Goal: Contribute content: Contribute content

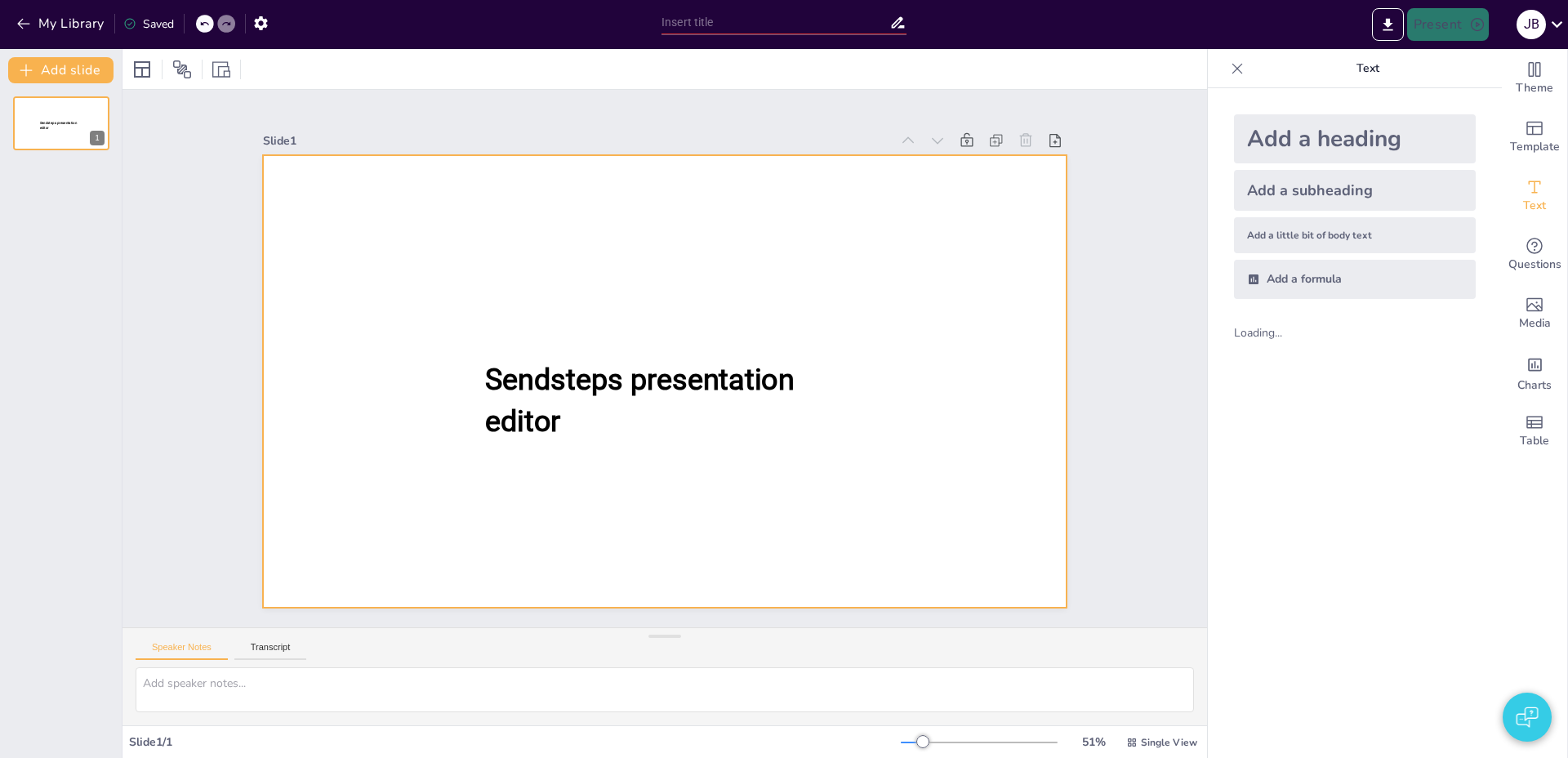
type input "New Sendsteps"
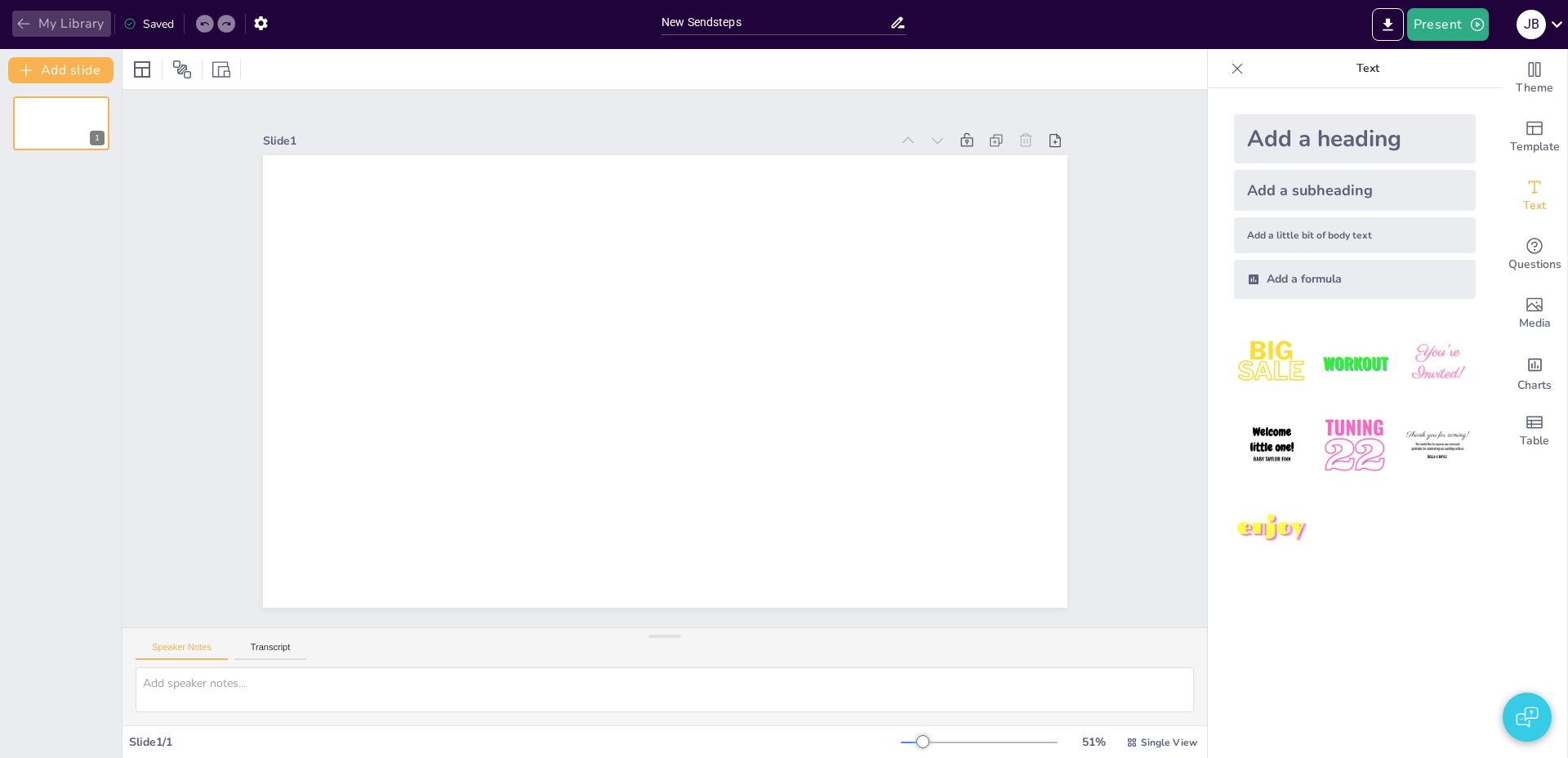
click at [59, 18] on button "My Library" at bounding box center [61, 24] width 99 height 26
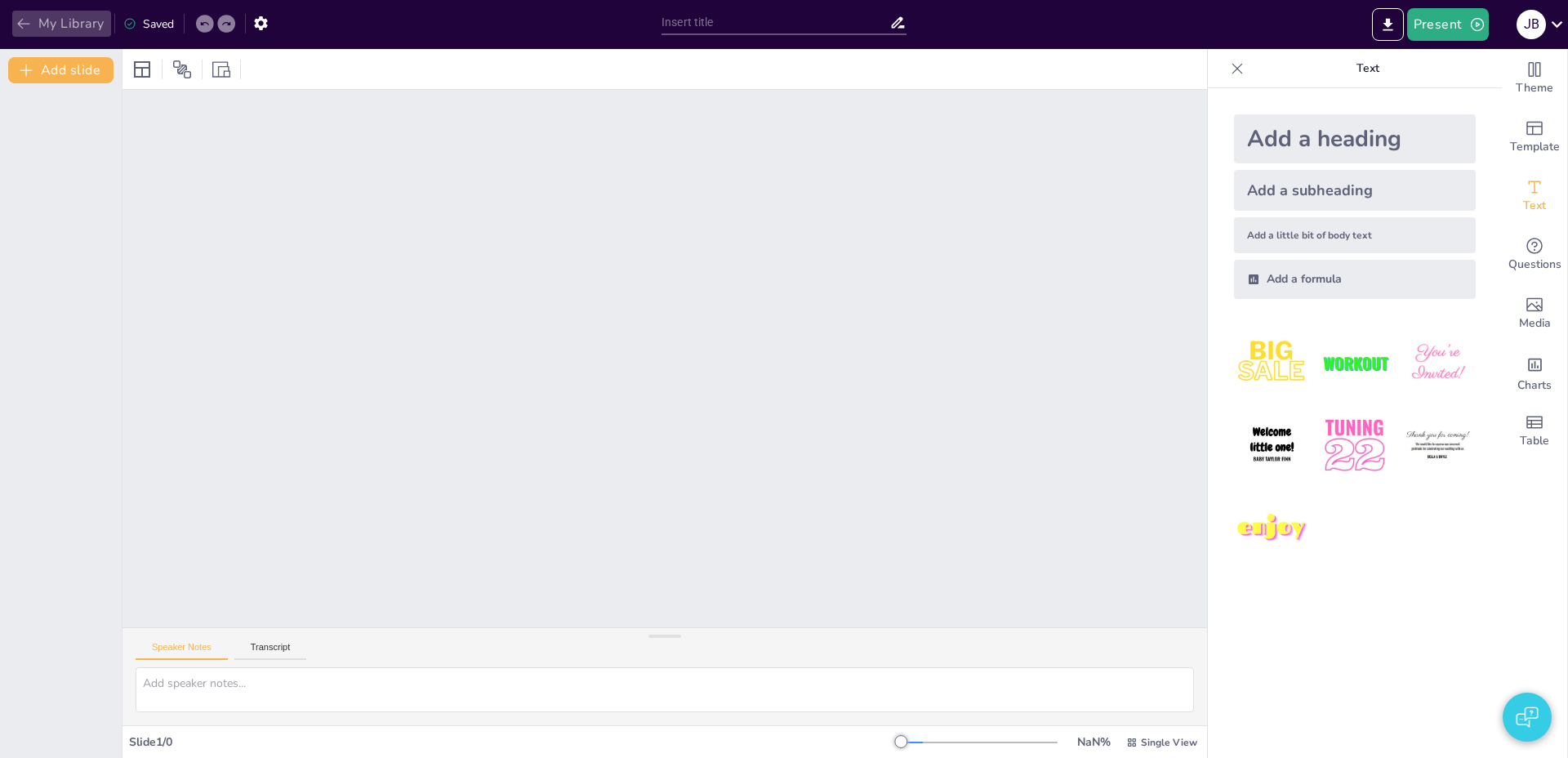
click at [70, 24] on button "My Library" at bounding box center [61, 24] width 99 height 26
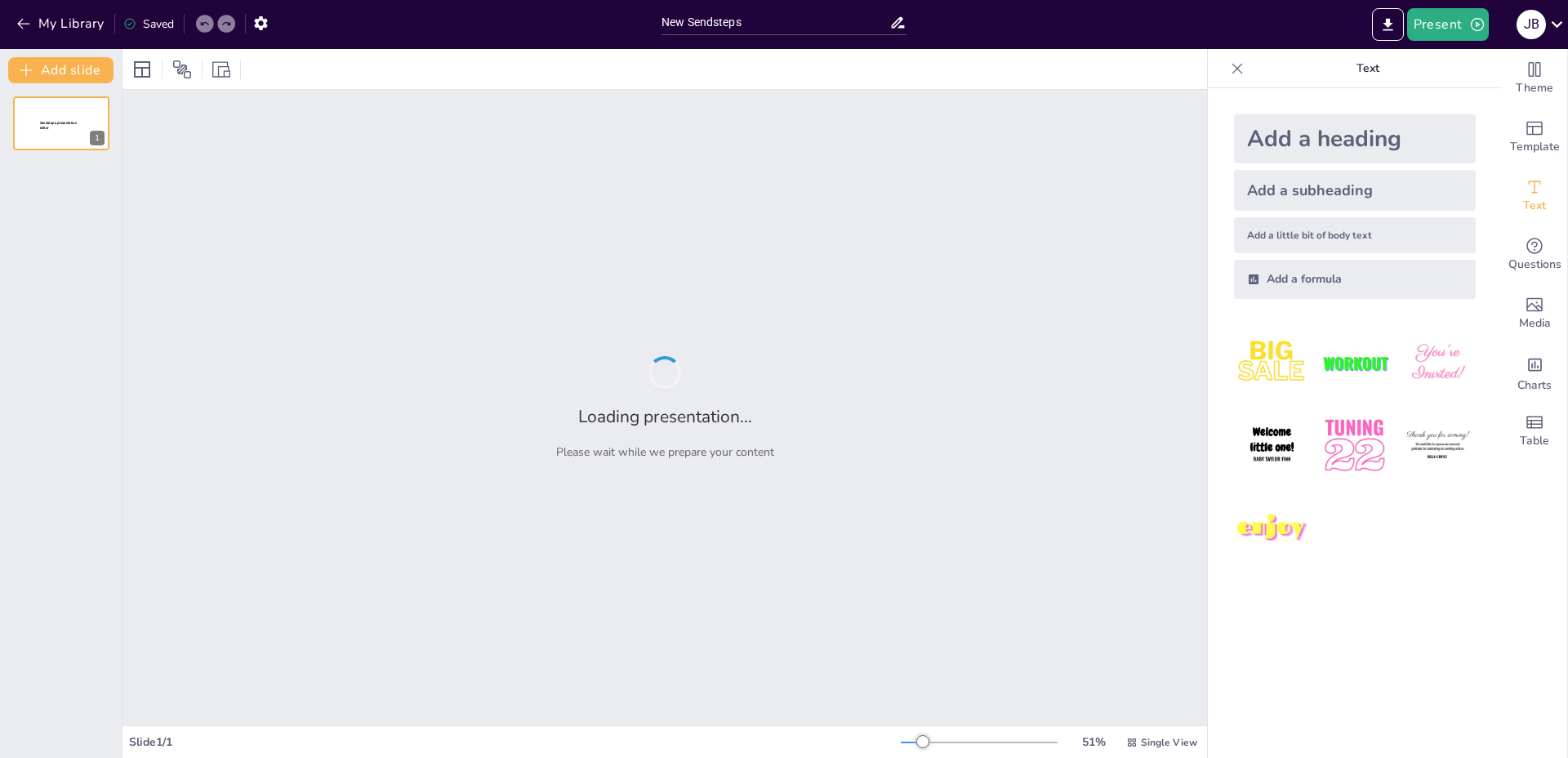
type input "New Sendsteps"
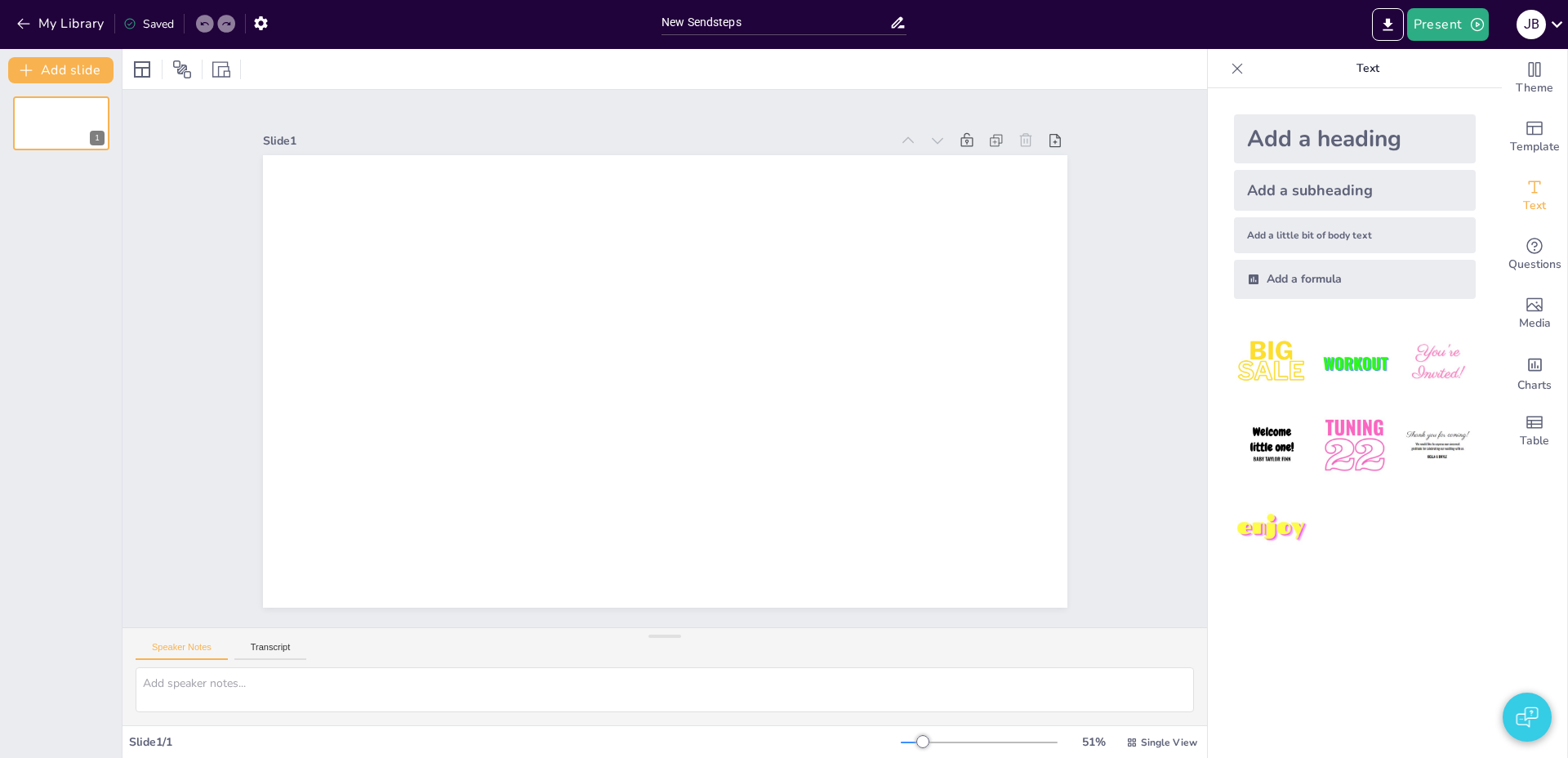
click at [1393, 136] on div "Add a heading" at bounding box center [1355, 138] width 242 height 49
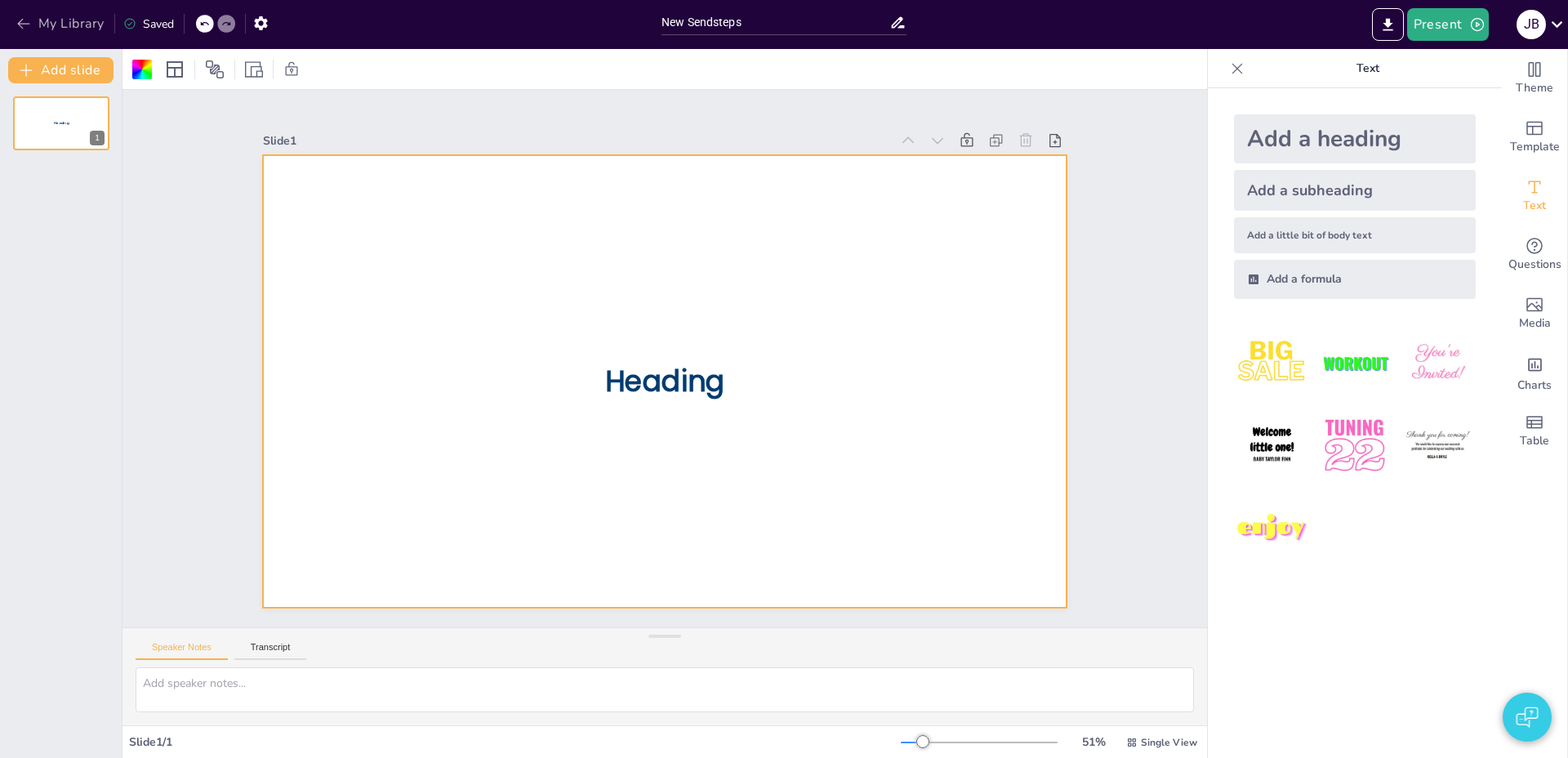
click at [61, 23] on button "My Library" at bounding box center [61, 24] width 99 height 26
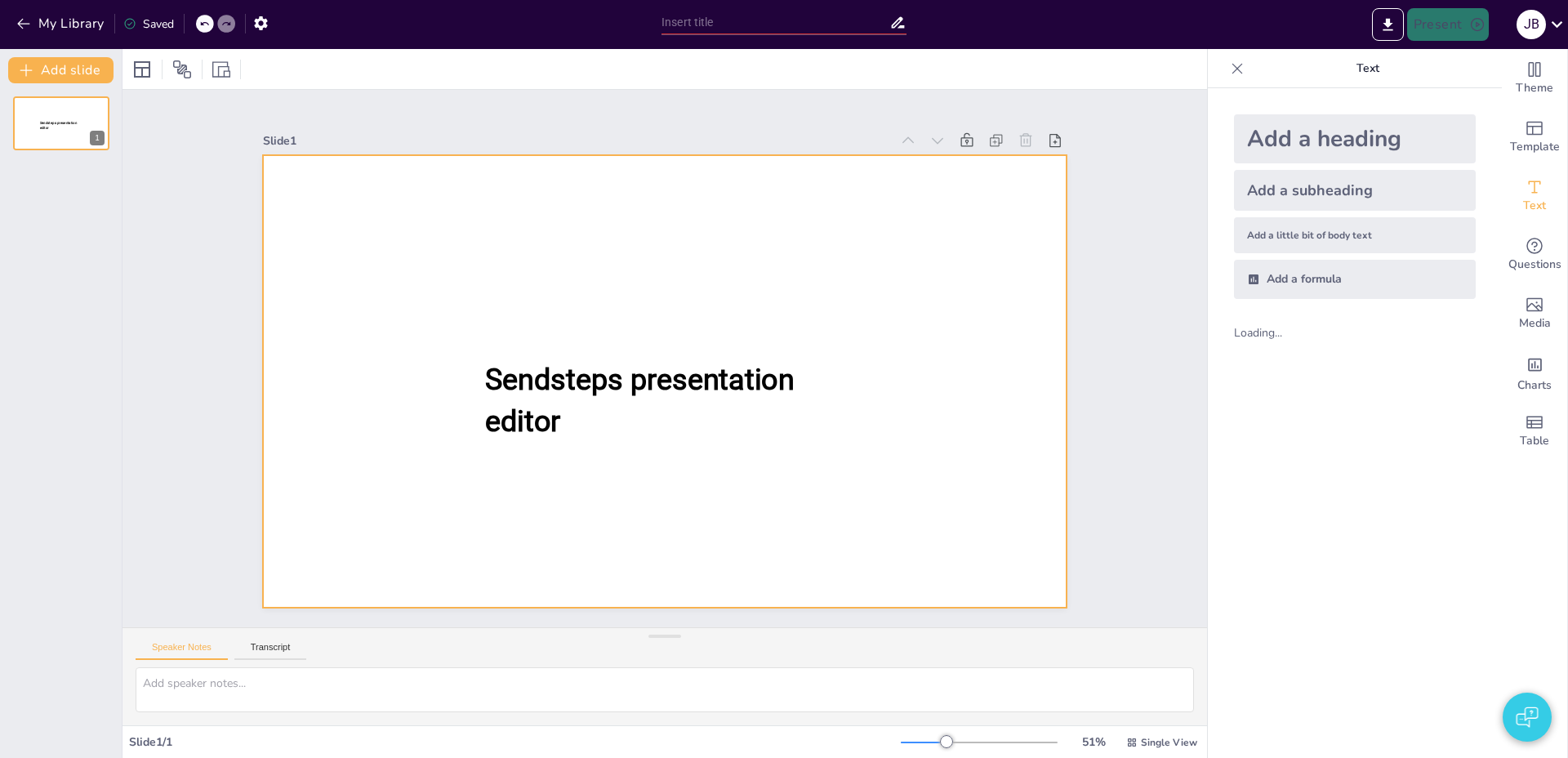
type input "New Sendsteps"
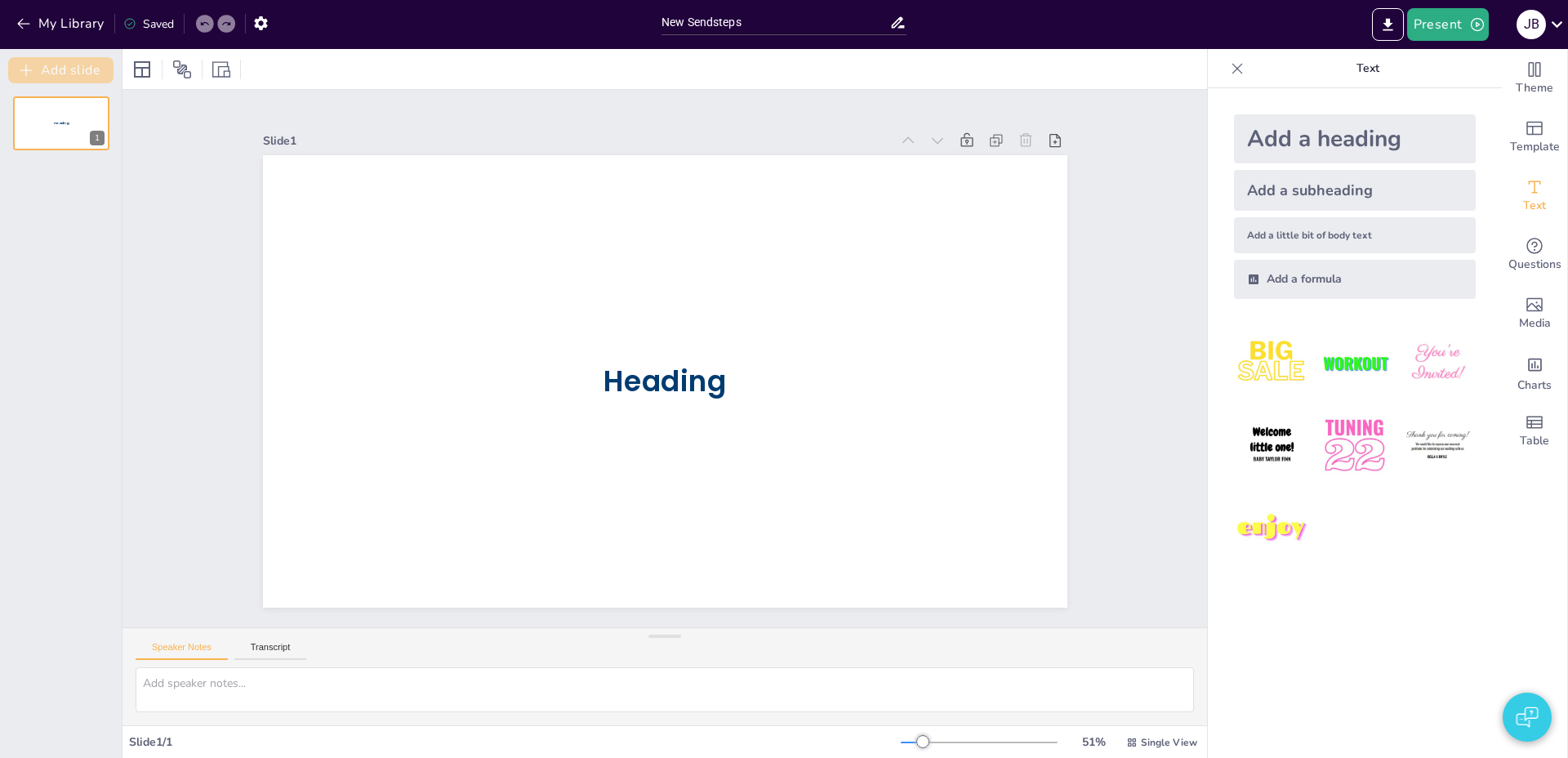
click at [72, 66] on button "Add slide" at bounding box center [60, 70] width 105 height 26
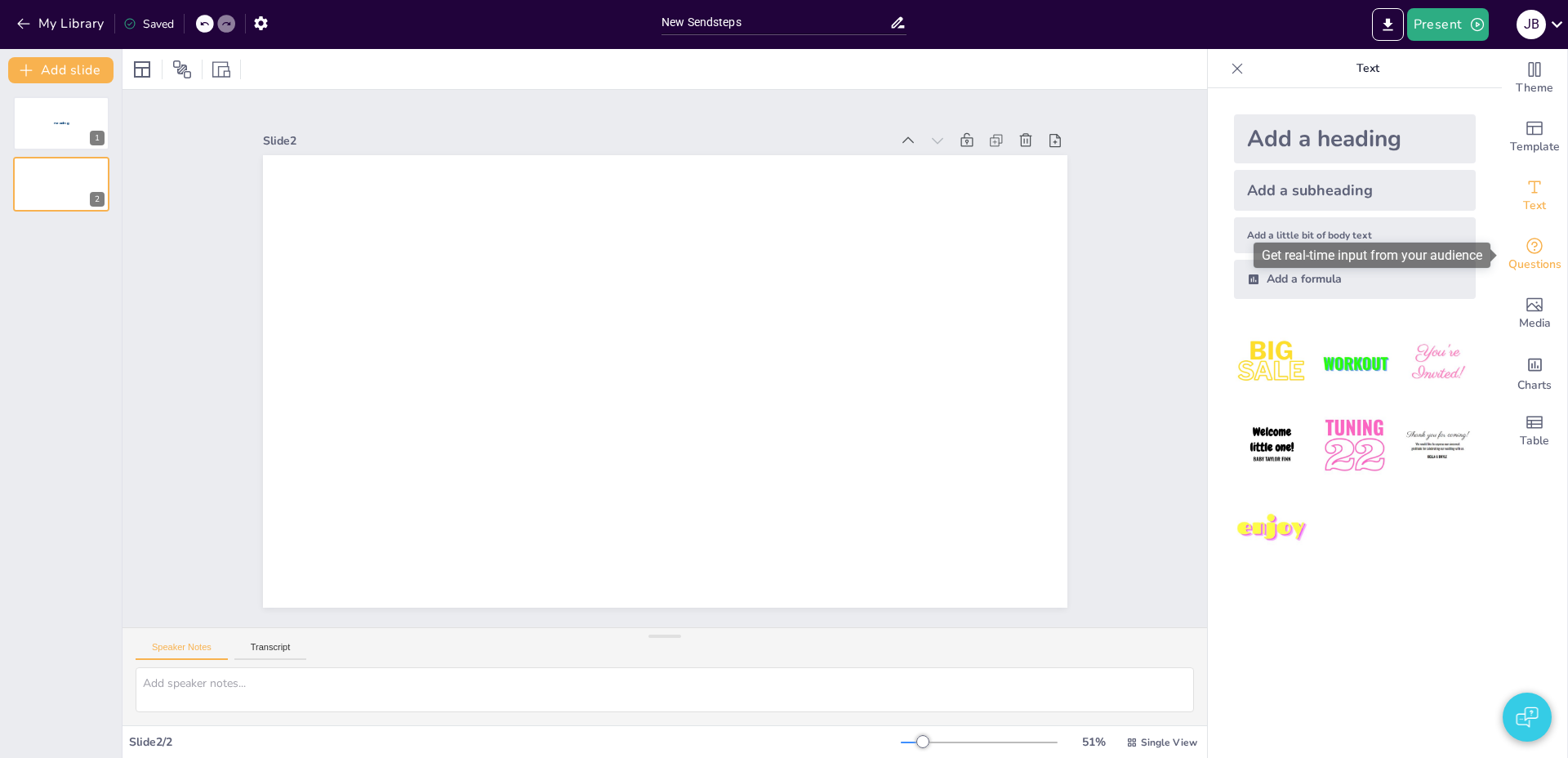
click at [1539, 251] on icon "Get real-time input from your audience" at bounding box center [1534, 245] width 17 height 17
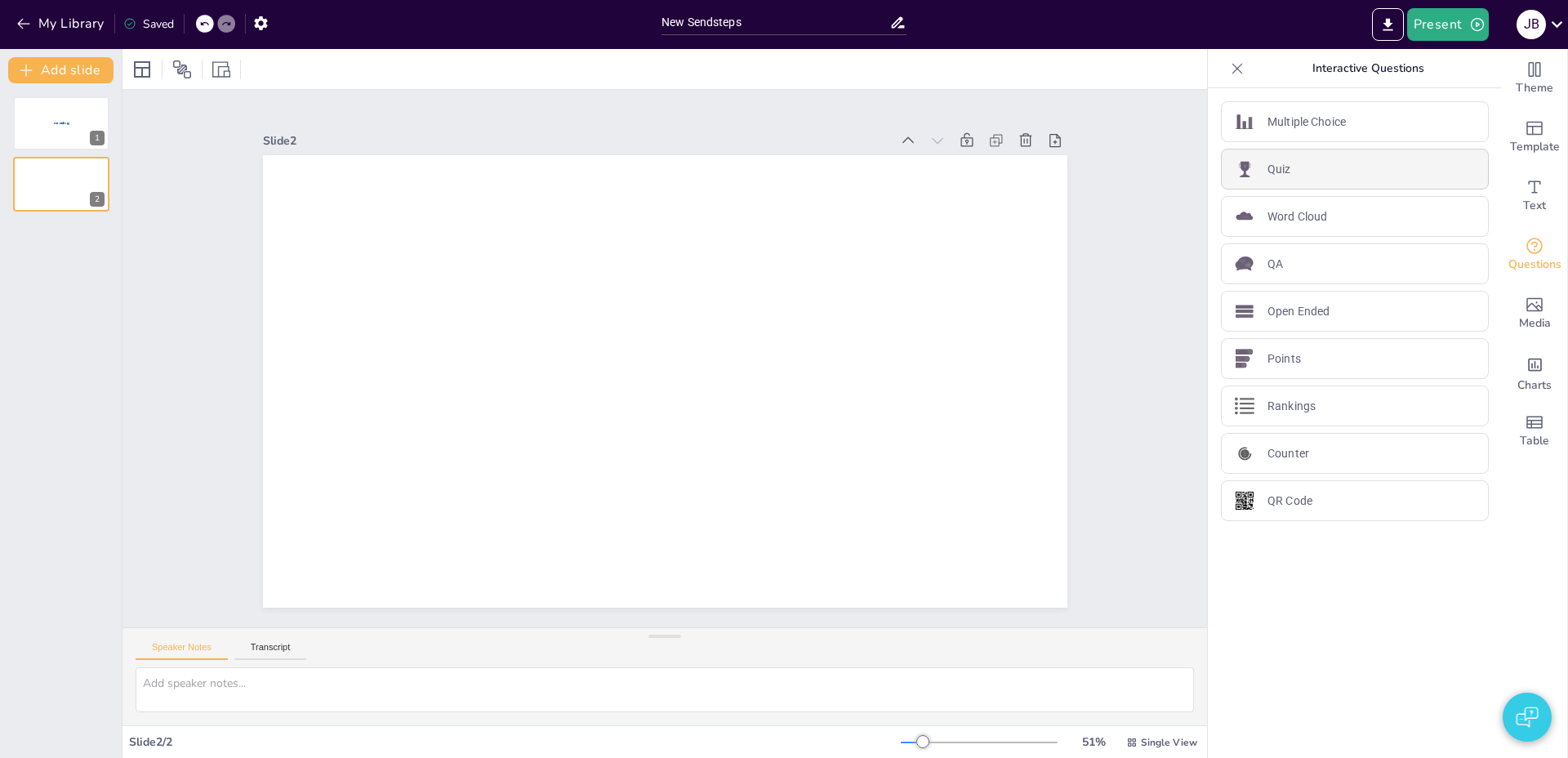
click at [1283, 167] on p "Quiz" at bounding box center [1279, 170] width 24 height 18
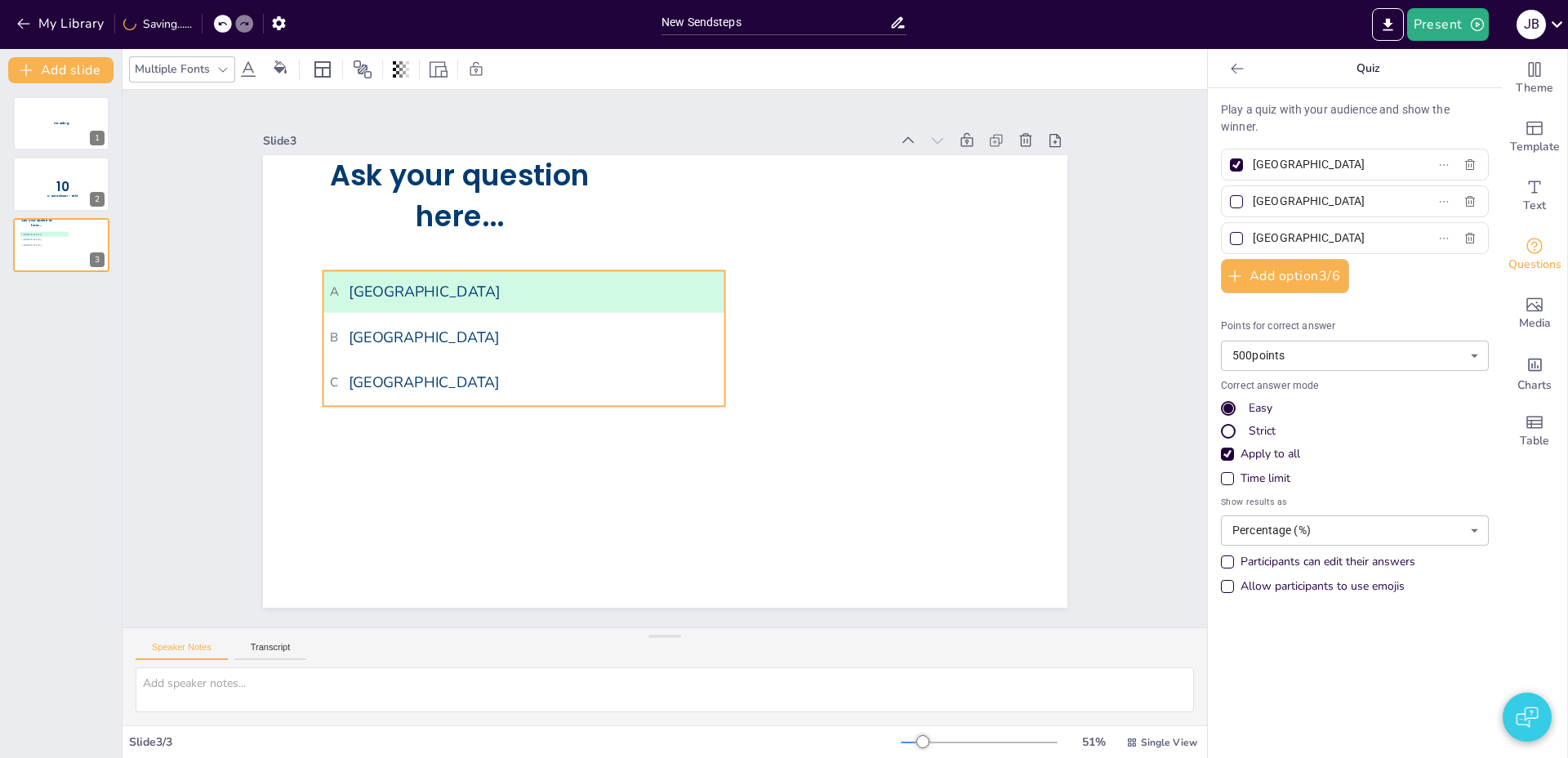
drag, startPoint x: 685, startPoint y: 297, endPoint x: 467, endPoint y: 270, distance: 219.7
click at [467, 270] on li "A Amsterdam" at bounding box center [523, 291] width 401 height 42
drag, startPoint x: 50, startPoint y: 343, endPoint x: 32, endPoint y: 340, distance: 18.2
click at [44, 343] on div "Heading 1 10 Countdown - title 2 Ask your question here... A Amsterdam B Rotter…" at bounding box center [60, 420] width 122 height 674
click at [1430, 23] on button "Present" at bounding box center [1447, 24] width 82 height 32
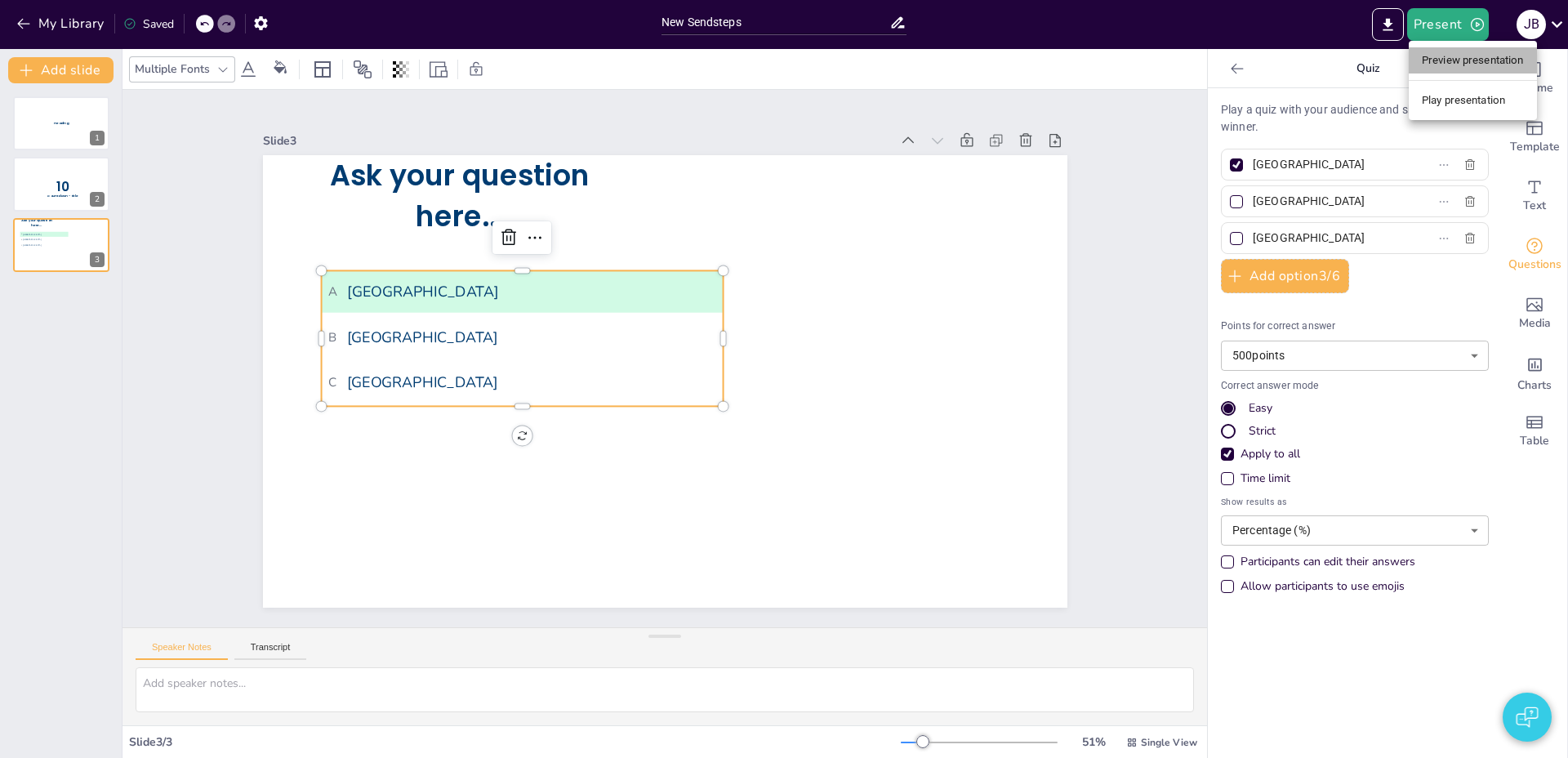
click at [1417, 59] on li "Preview presentation" at bounding box center [1472, 60] width 128 height 26
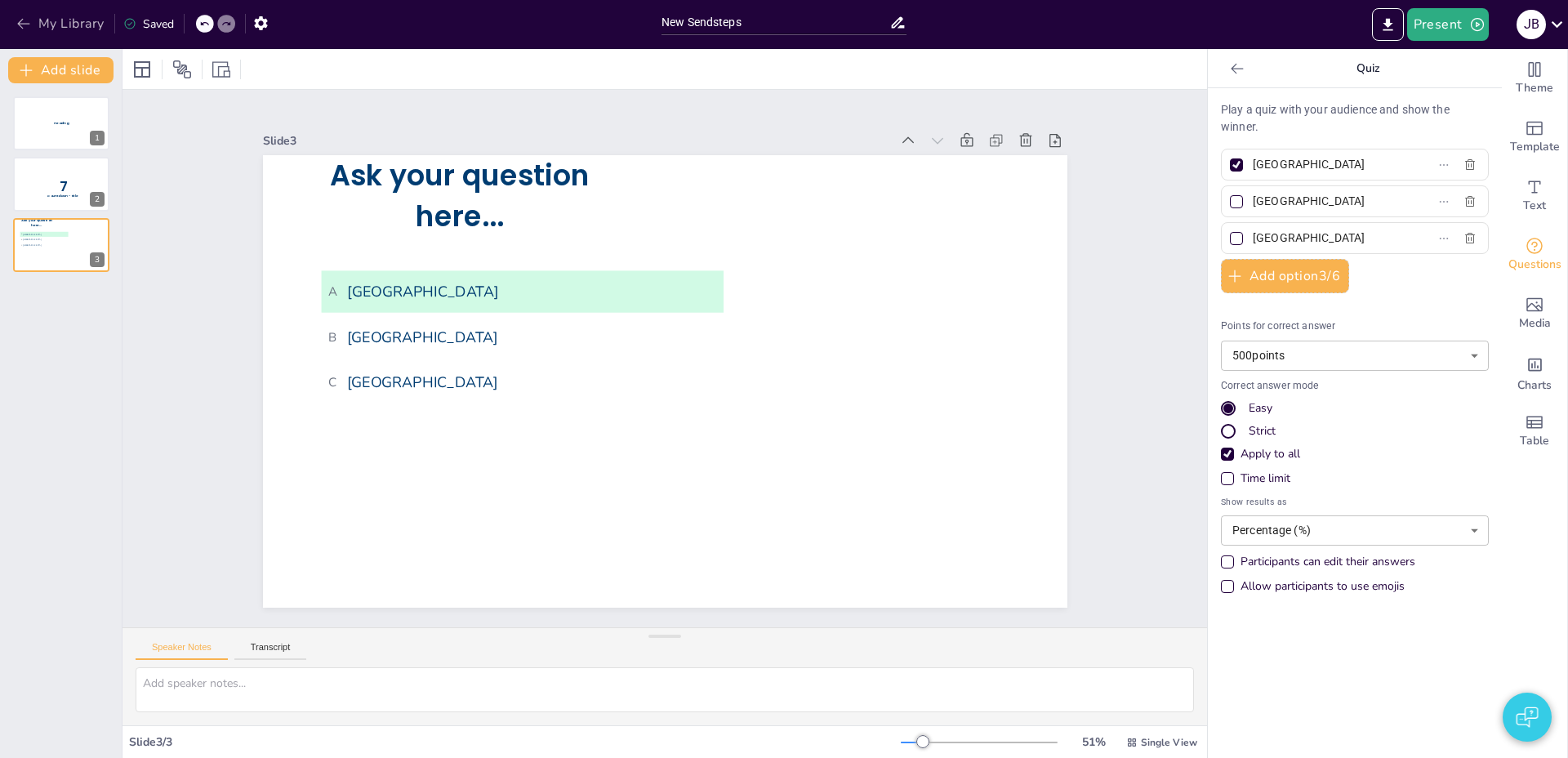
click at [57, 30] on button "My Library" at bounding box center [61, 24] width 99 height 26
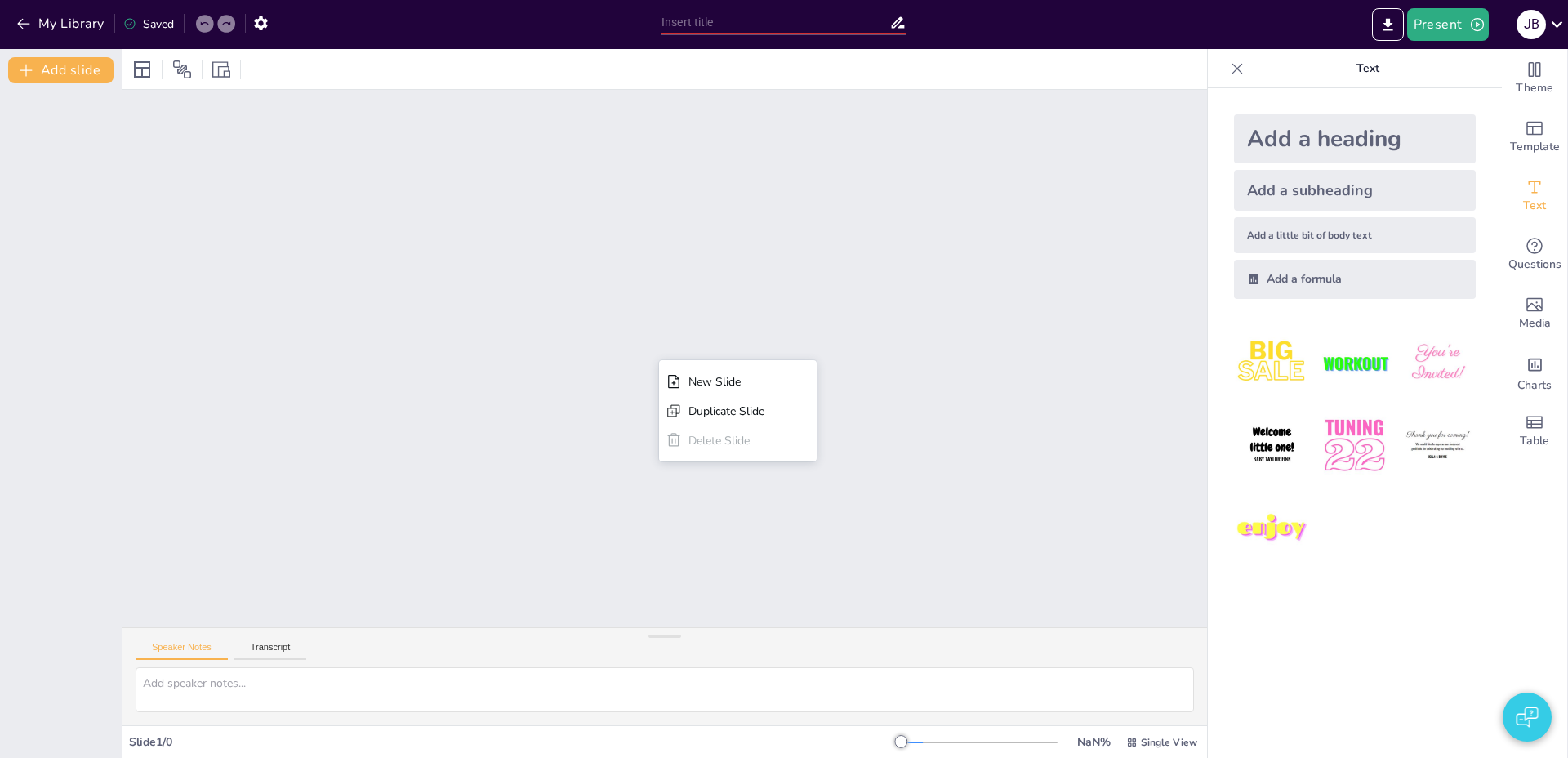
click at [293, 269] on div "New Slide Duplicate Slide Delete Slide" at bounding box center [664, 358] width 751 height 1172
click at [37, 14] on button "My Library" at bounding box center [61, 24] width 99 height 26
click at [73, 27] on button "My Library" at bounding box center [61, 24] width 99 height 26
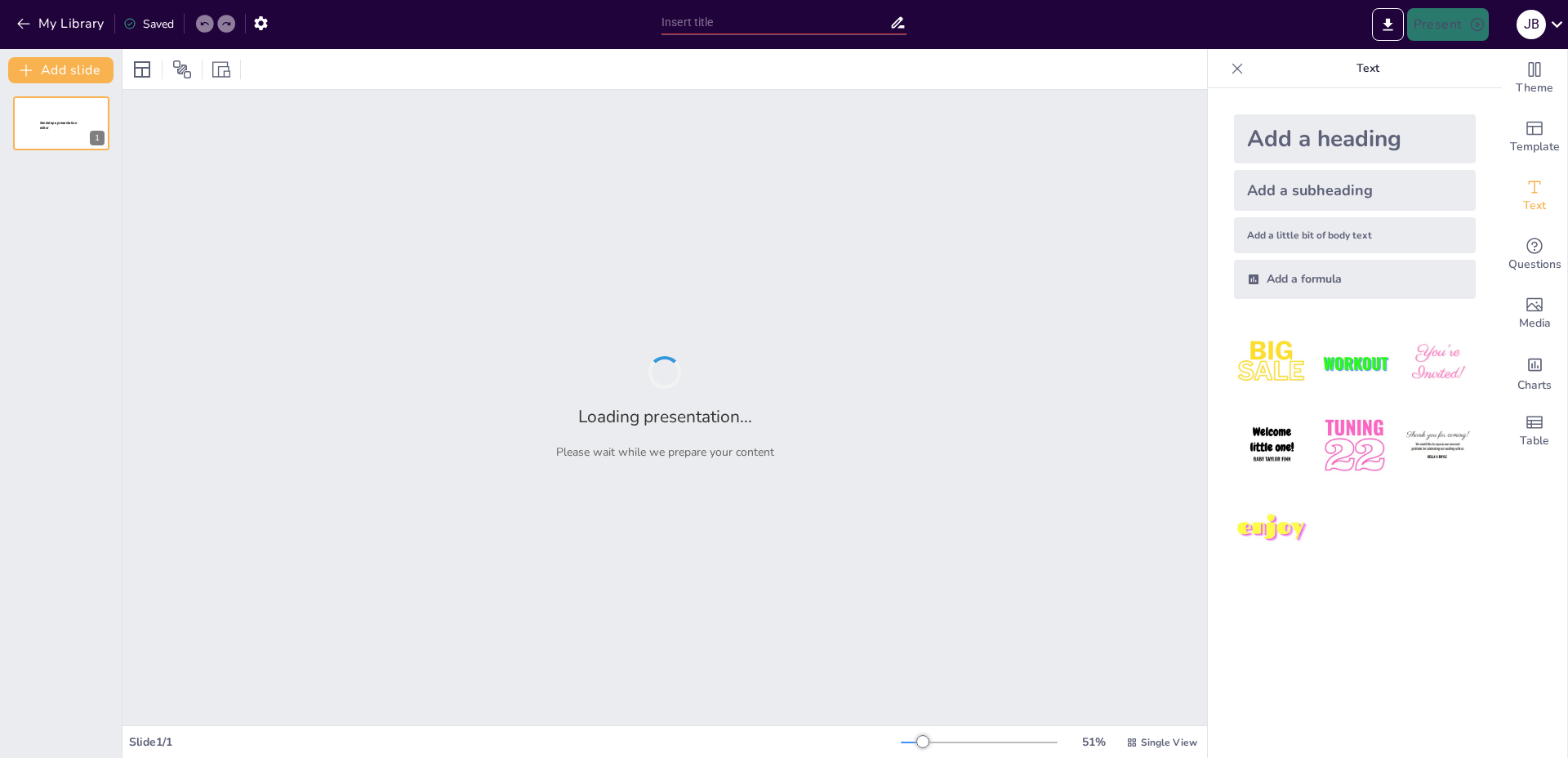
type input "AI Innovation: Trends and Future Directions"
type input "P:Art Movements Unveiled: Characteristics and Concepts"
type input "La Influencia de Japie de Apie en la Sociedad Actual"
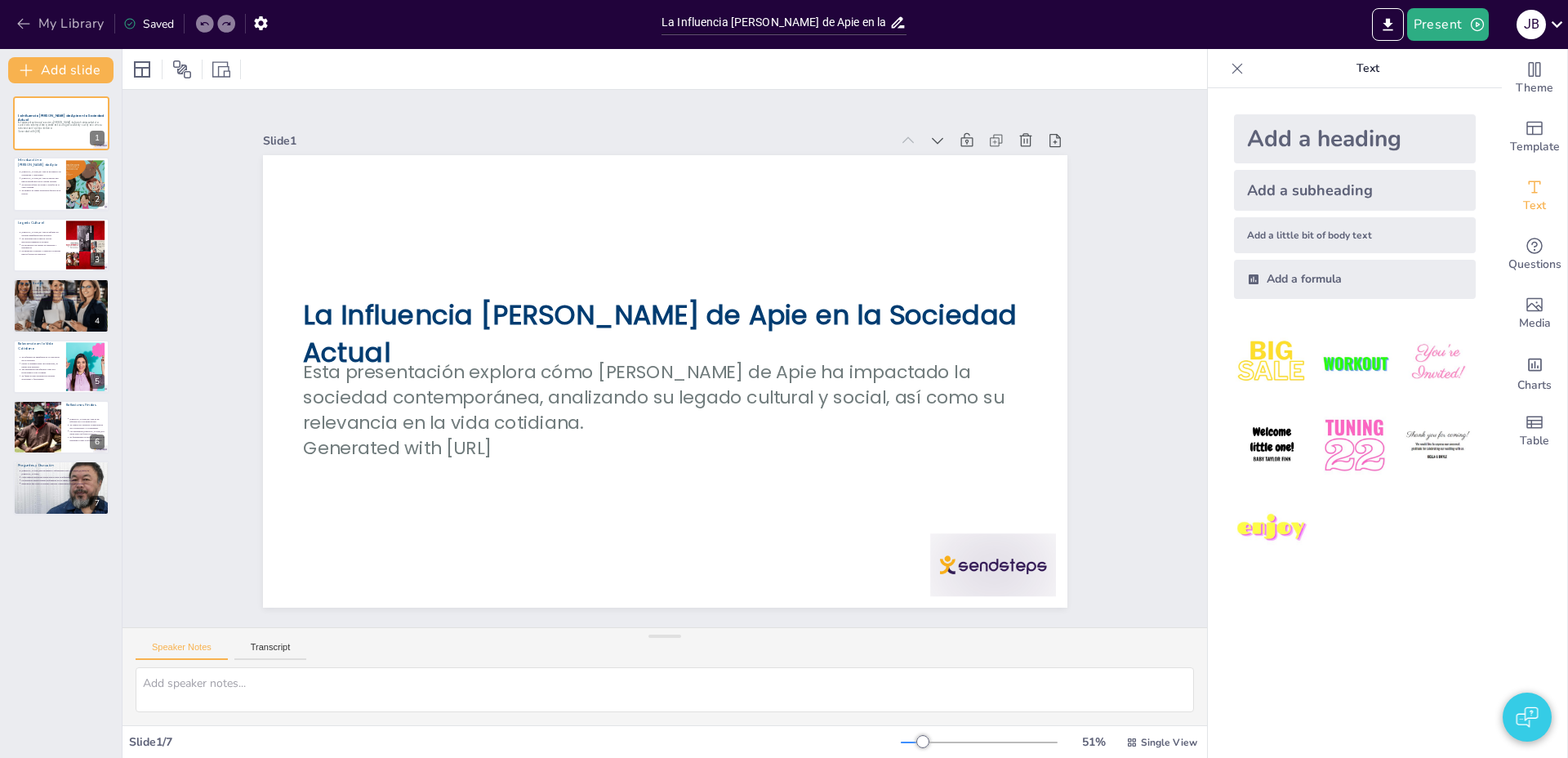
click at [53, 30] on button "My Library" at bounding box center [61, 24] width 99 height 26
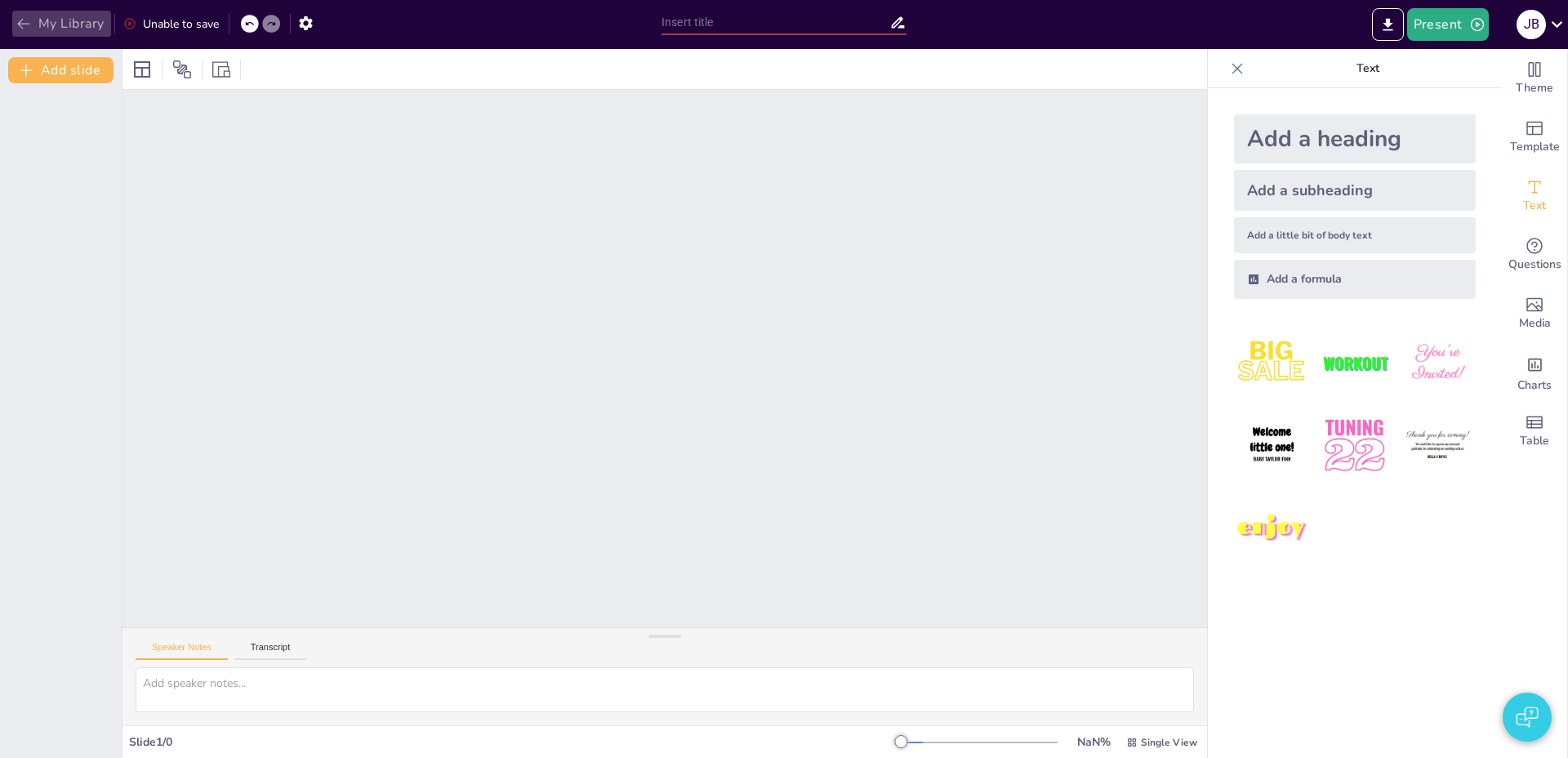
click at [90, 18] on button "My Library" at bounding box center [61, 24] width 99 height 26
click at [365, 514] on div at bounding box center [664, 358] width 1084 height 537
click at [42, 27] on button "My Library" at bounding box center [61, 24] width 99 height 26
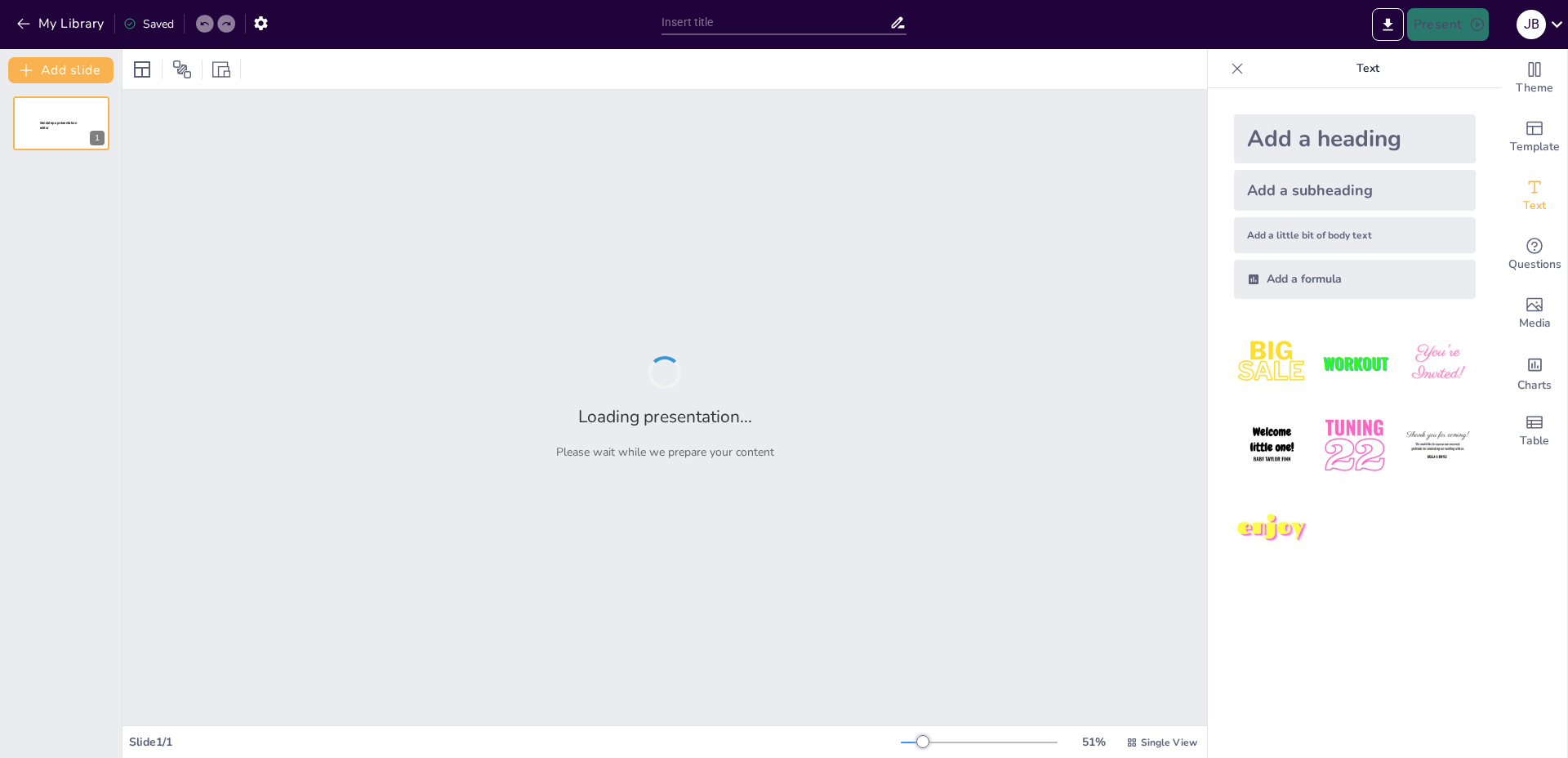
type input "Exploring the Legacy of Space Shuttle Hermes"
